Goal: Task Accomplishment & Management: Complete application form

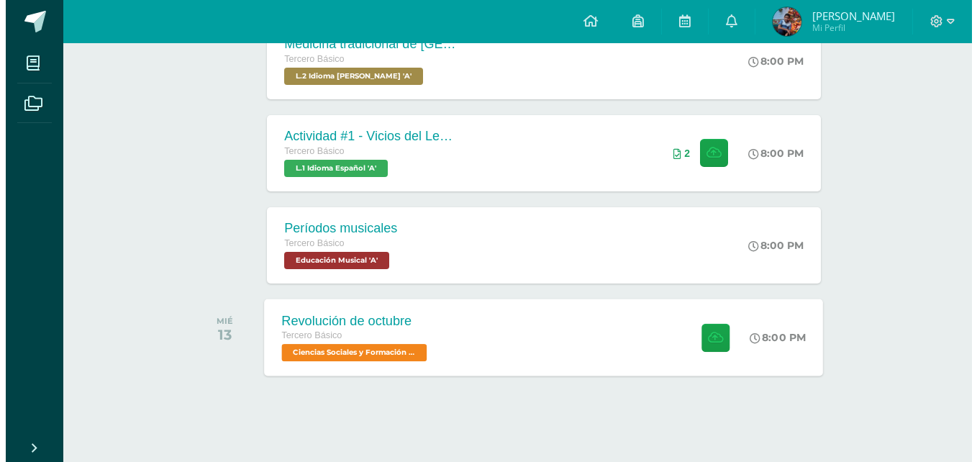
scroll to position [450, 0]
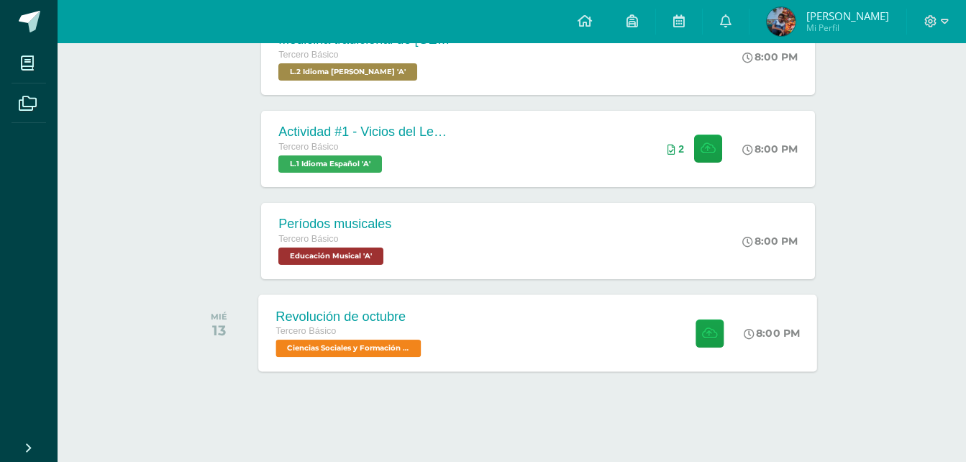
drag, startPoint x: 381, startPoint y: 309, endPoint x: 419, endPoint y: 312, distance: 39.0
click at [381, 309] on div "Revolución de octubre" at bounding box center [350, 316] width 149 height 15
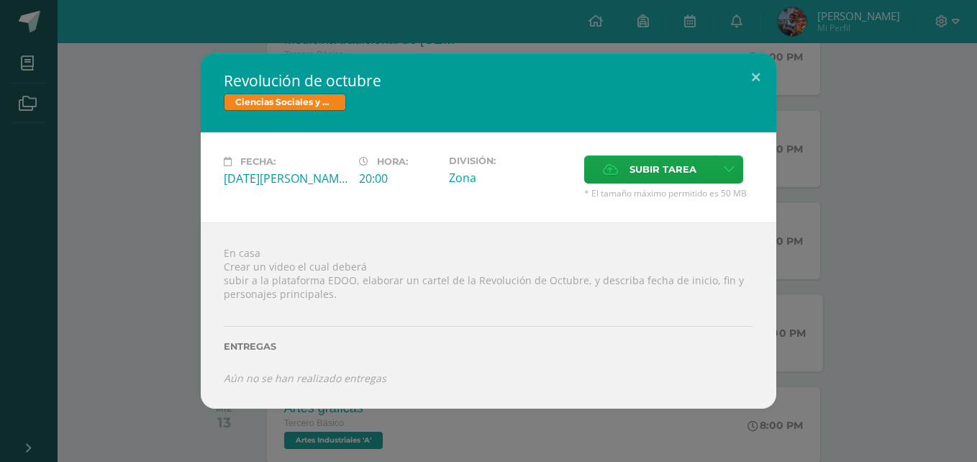
click at [663, 154] on div "Fecha: Miércoles 13 de Agosto Hora: 20:00 División: Zona Subir tarea Cancelar" at bounding box center [489, 177] width 576 height 90
click at [728, 166] on icon at bounding box center [729, 169] width 11 height 12
click at [679, 201] on span "Subir enlace" at bounding box center [667, 201] width 60 height 14
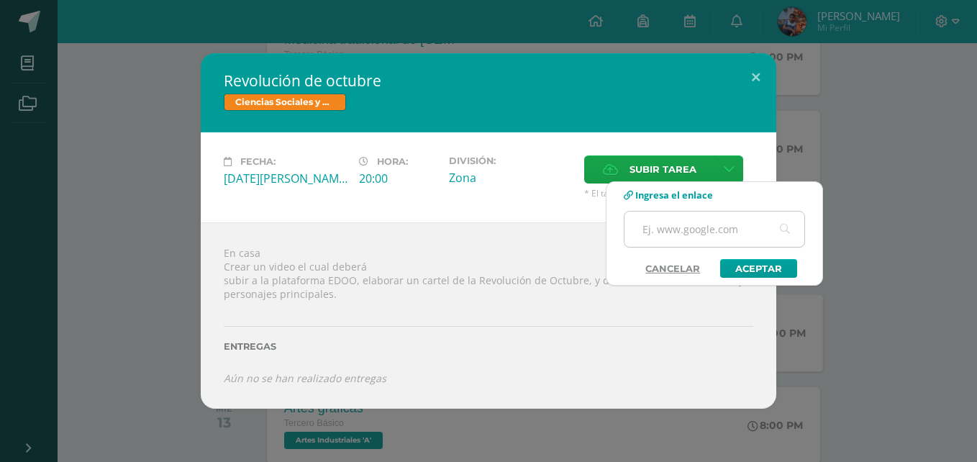
click at [689, 218] on input "text" at bounding box center [714, 229] width 180 height 35
paste input "https://www.canva.com/design/DAGv6HlHVlI/whWb9RlGKslWRzRHeEYYhg/view?utm_conten…"
type input "https://www.canva.com/design/DAGv6HlHVlI/whWb9RlGKslWRzRHeEYYhg/view?utm_conten…"
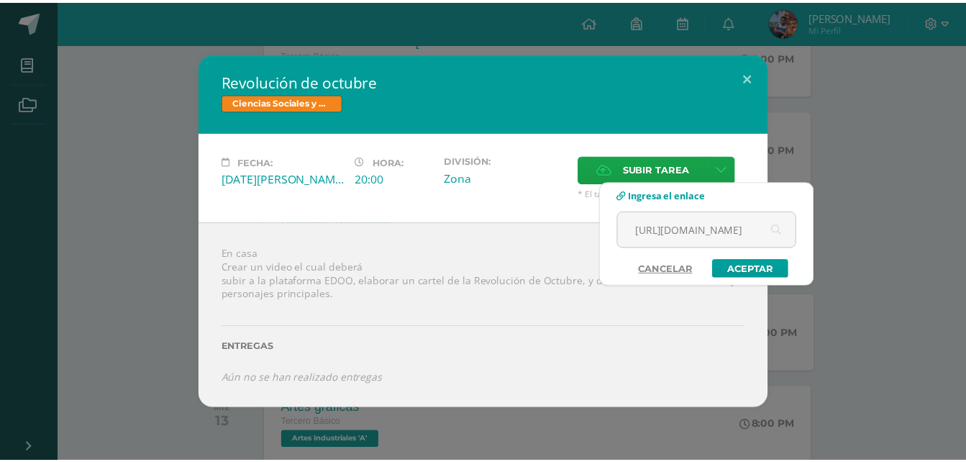
scroll to position [0, 0]
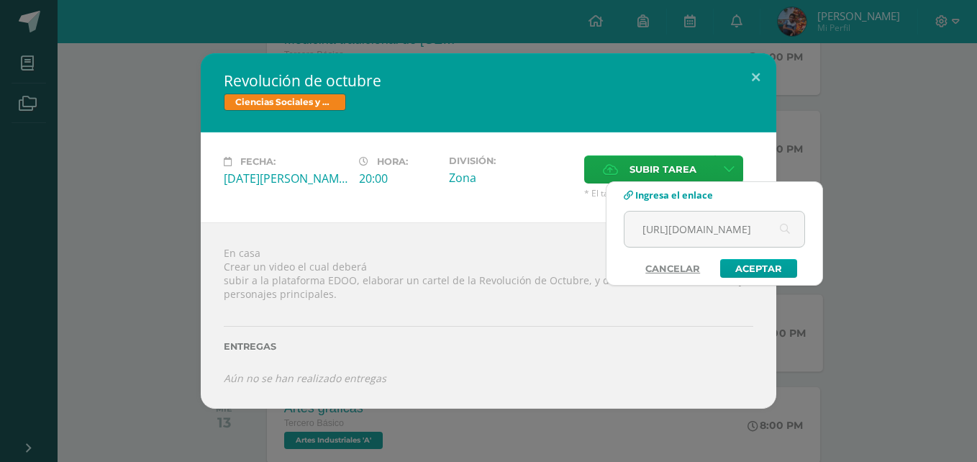
click at [773, 278] on div "Subir enlace Ingresa el enlace Cancelar Aceptar" at bounding box center [714, 233] width 217 height 104
click at [737, 214] on input "https://www.canva.com/design/DAGv6HlHVlI/whWb9RlGKslWRzRHeEYYhg/view?utm_conten…" at bounding box center [714, 229] width 180 height 35
click at [764, 259] on link "Aceptar" at bounding box center [758, 268] width 77 height 19
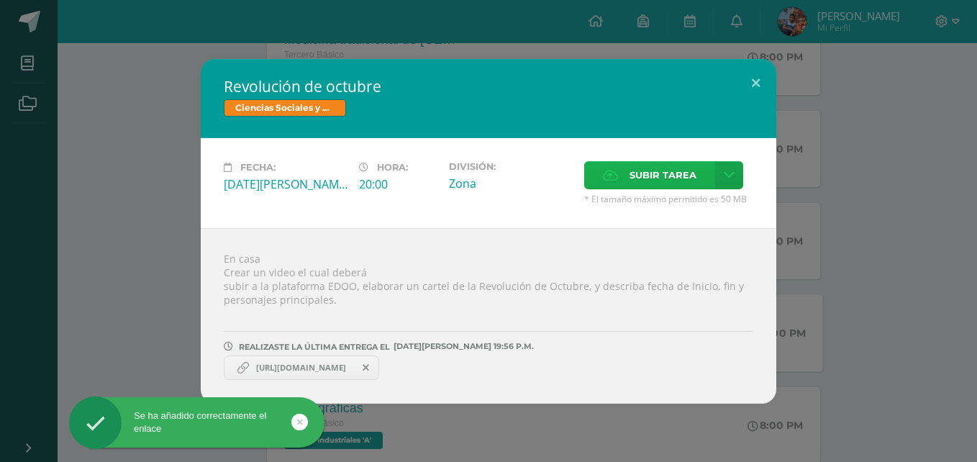
click at [669, 188] on span "Subir tarea" at bounding box center [663, 175] width 67 height 27
click at [0, 0] on input "Subir tarea" at bounding box center [0, 0] width 0 height 0
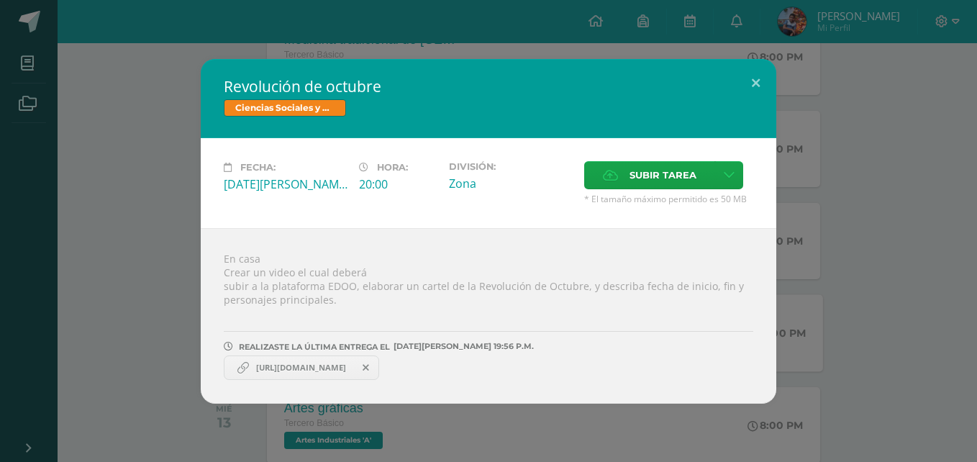
click at [642, 193] on span "* El tamaño máximo permitido es 50 MB" at bounding box center [668, 199] width 169 height 12
click at [647, 186] on span "Subir tarea" at bounding box center [663, 175] width 67 height 27
click at [0, 0] on input "Subir tarea" at bounding box center [0, 0] width 0 height 0
click at [659, 172] on span "Subir tarea" at bounding box center [663, 175] width 67 height 27
click at [0, 0] on input "Subir tarea" at bounding box center [0, 0] width 0 height 0
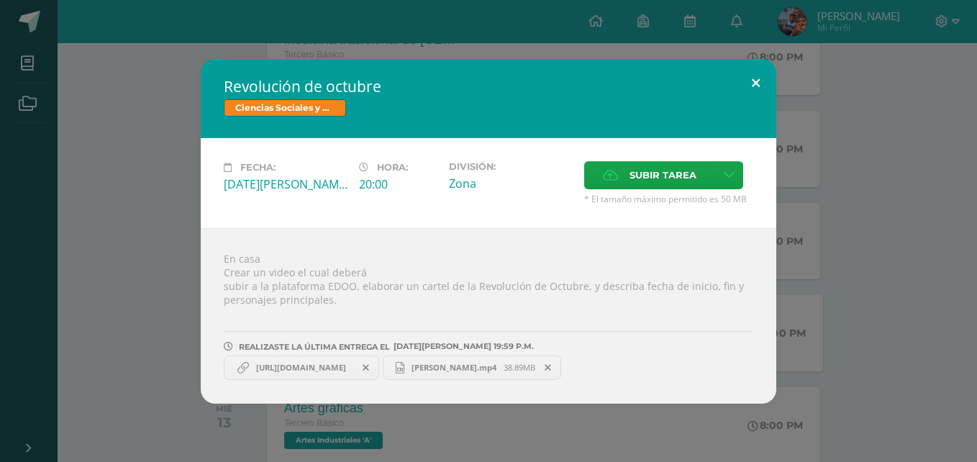
click at [742, 91] on button at bounding box center [755, 83] width 41 height 49
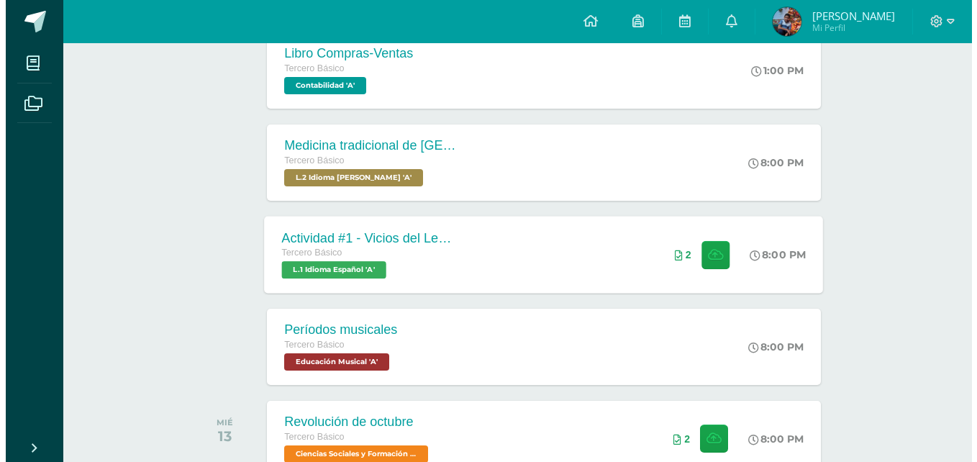
scroll to position [360, 0]
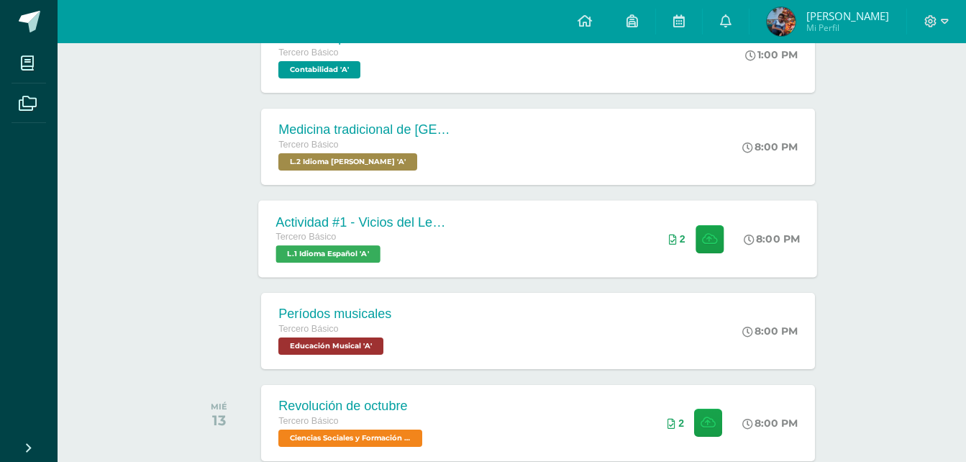
click at [518, 237] on div "Actividad #1 - Vicios del LenguaJe Tercero Básico L.1 Idioma Español 'A' 8:00 P…" at bounding box center [538, 238] width 559 height 77
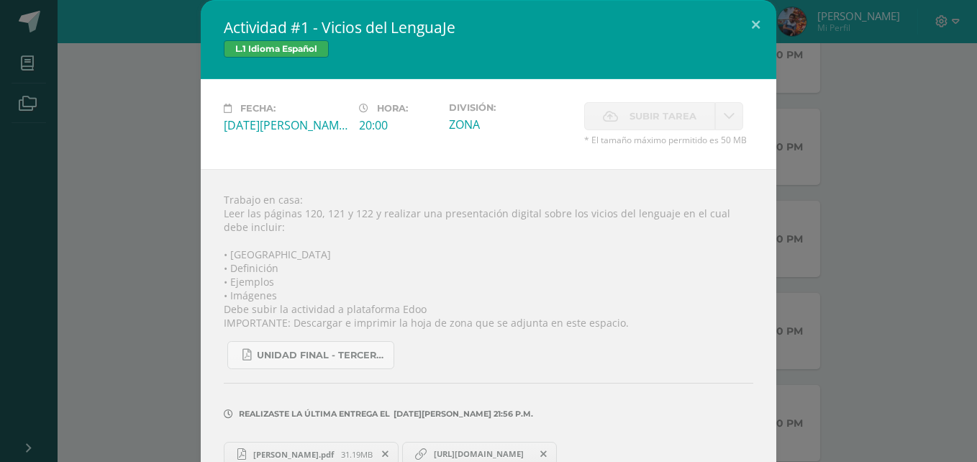
click at [704, 28] on h2 "Actividad #1 - Vicios del LenguaJe" at bounding box center [489, 27] width 530 height 20
